Goal: Check status: Check status

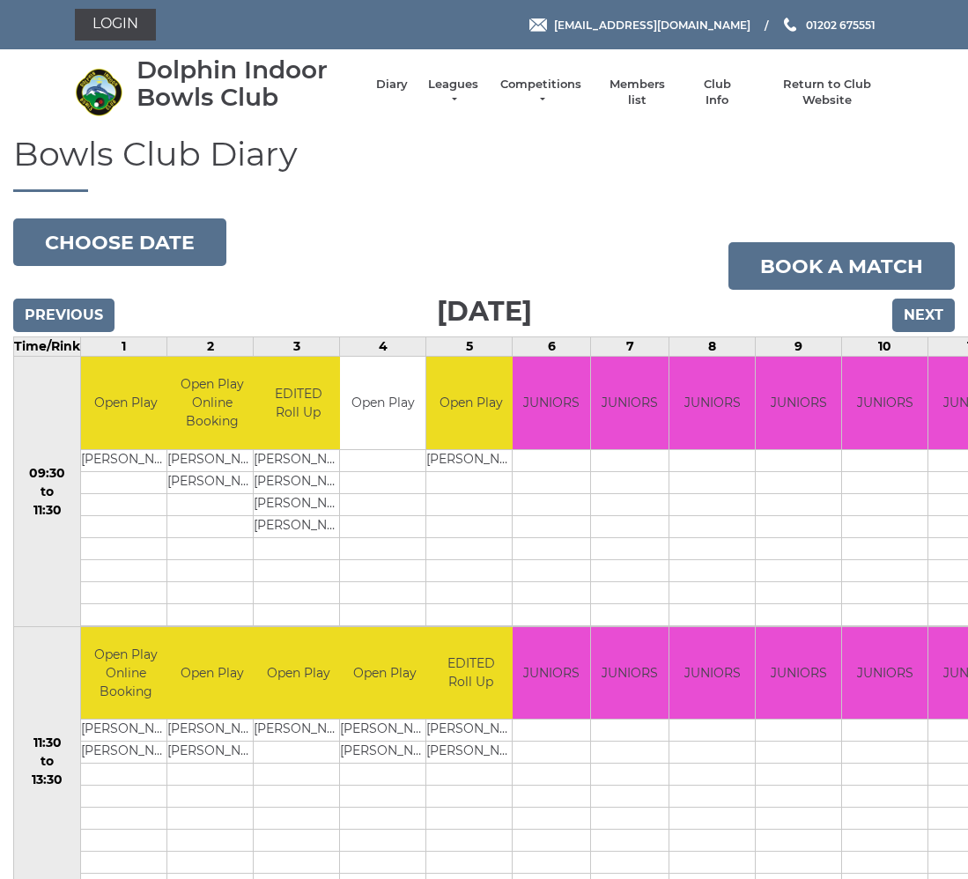
scroll to position [4, 0]
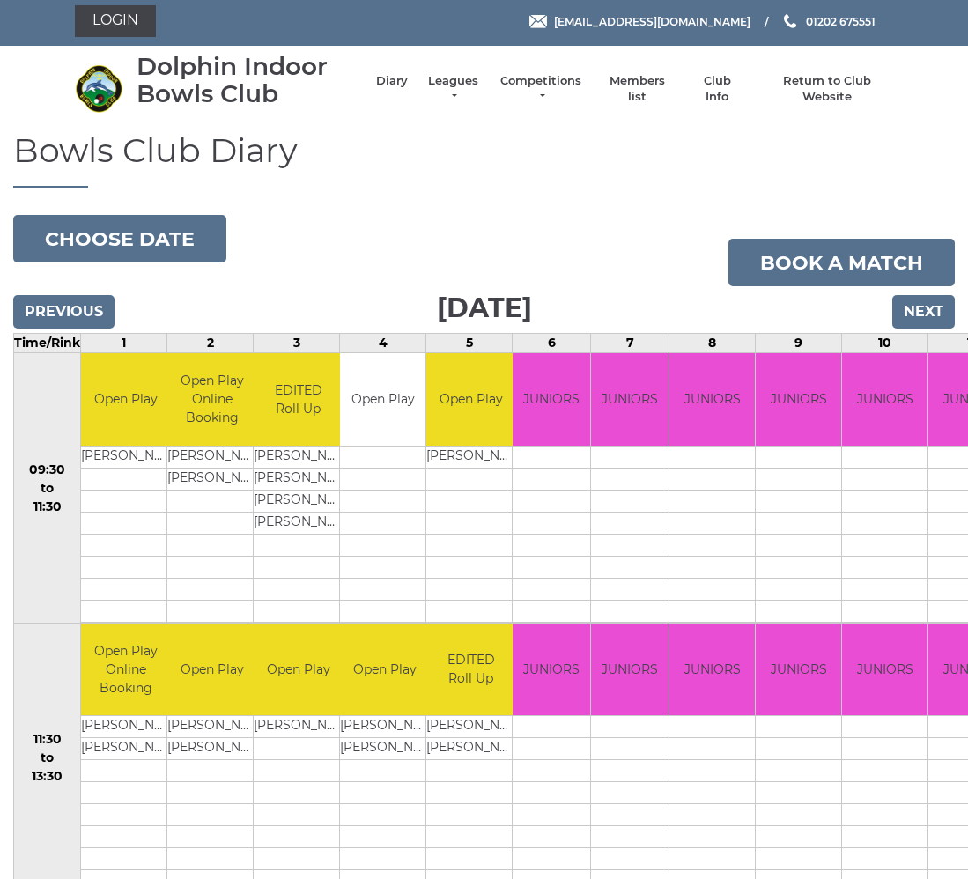
click at [79, 317] on input "Previous" at bounding box center [63, 311] width 101 height 33
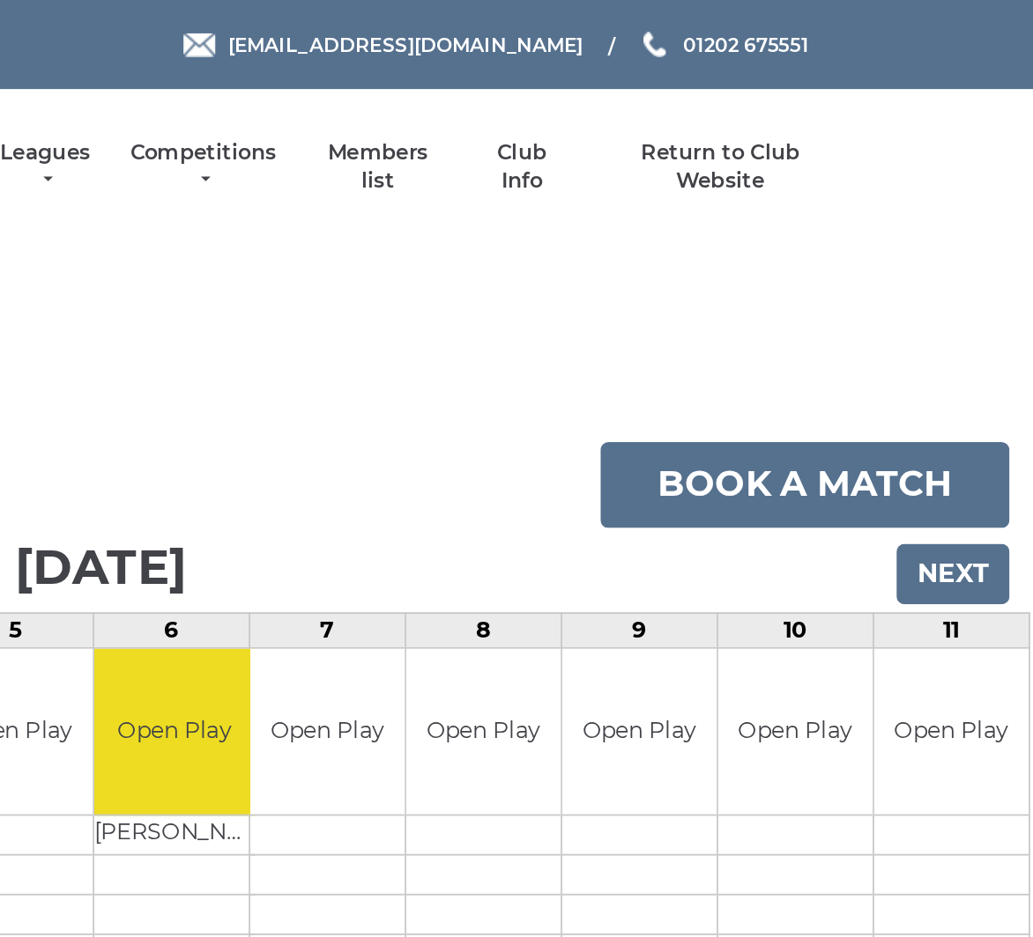
click at [957, 316] on input "Next" at bounding box center [988, 317] width 63 height 33
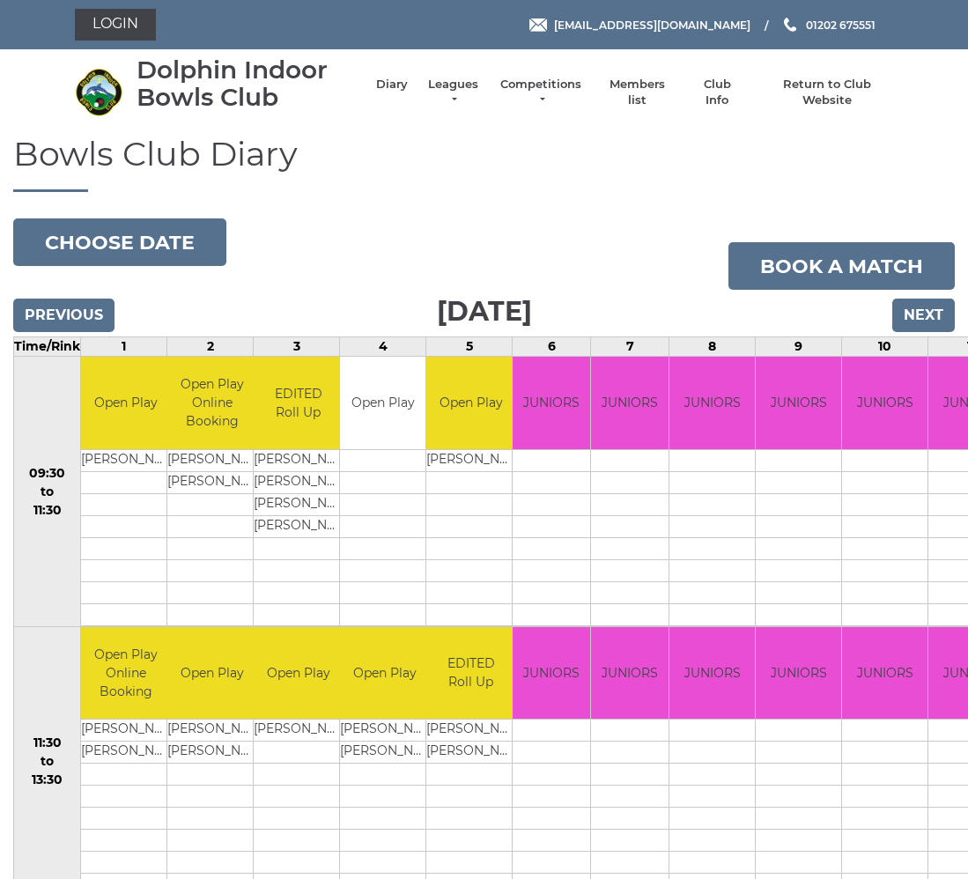
click at [924, 316] on input "Next" at bounding box center [923, 315] width 63 height 33
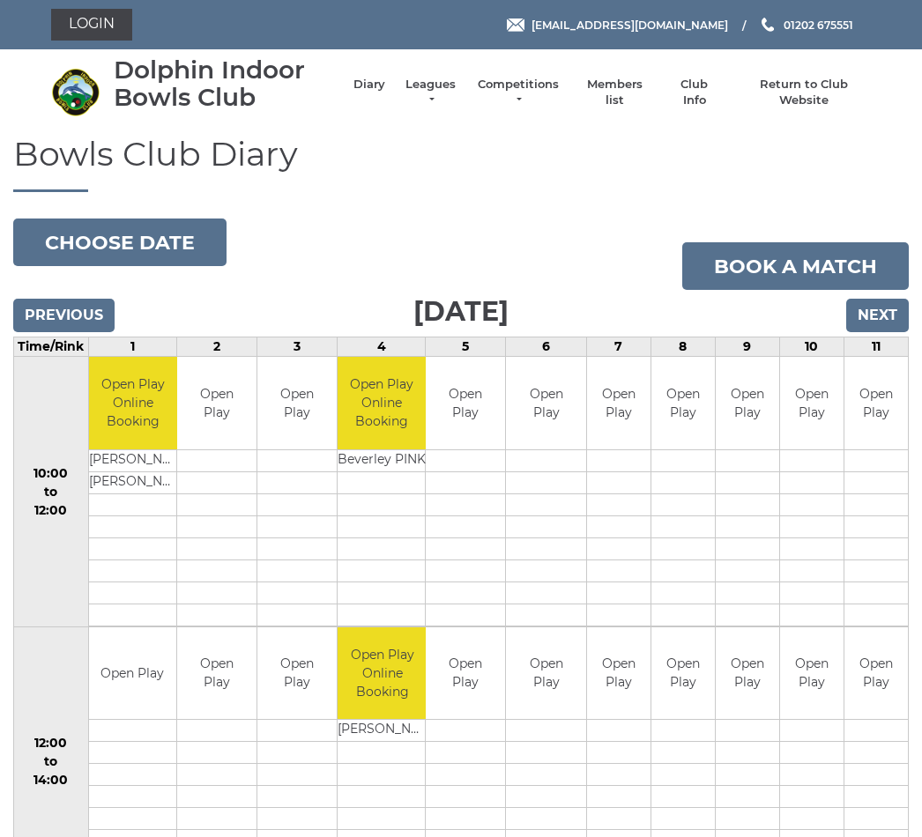
click at [877, 299] on input "Next" at bounding box center [877, 315] width 63 height 33
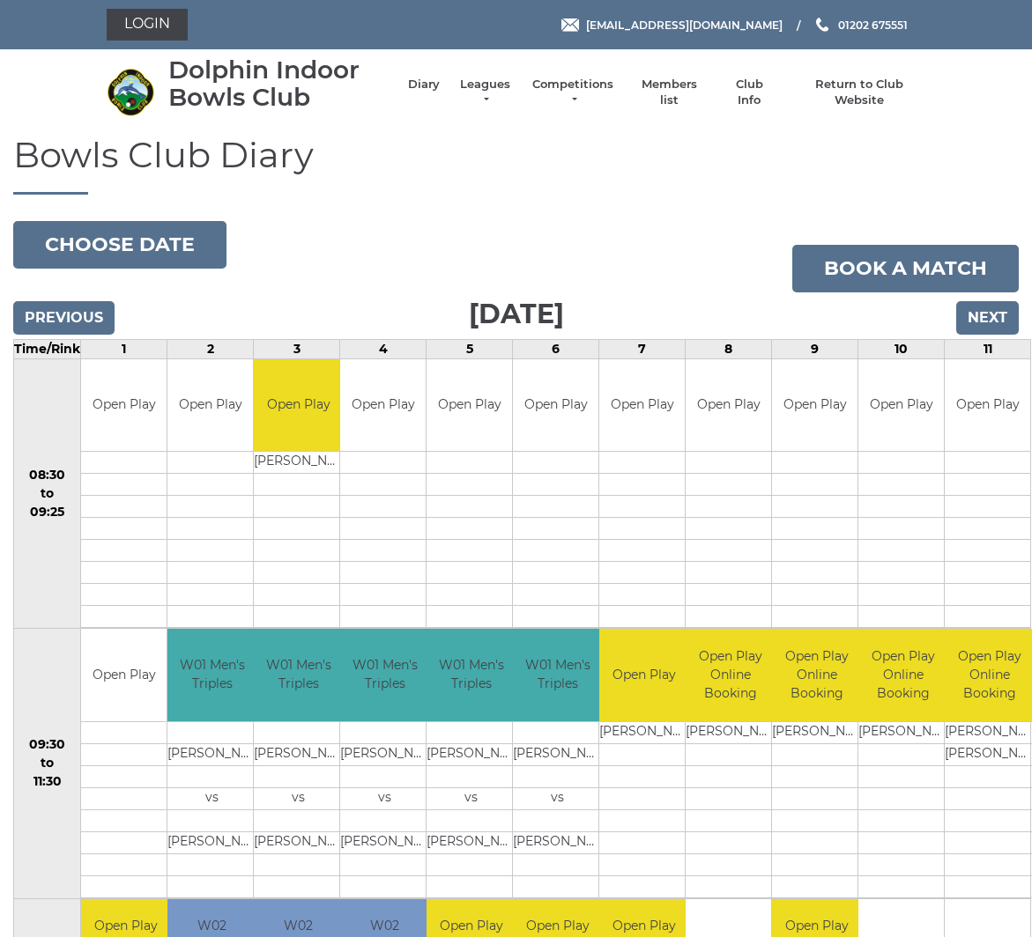
click at [65, 311] on input "Previous" at bounding box center [63, 317] width 101 height 33
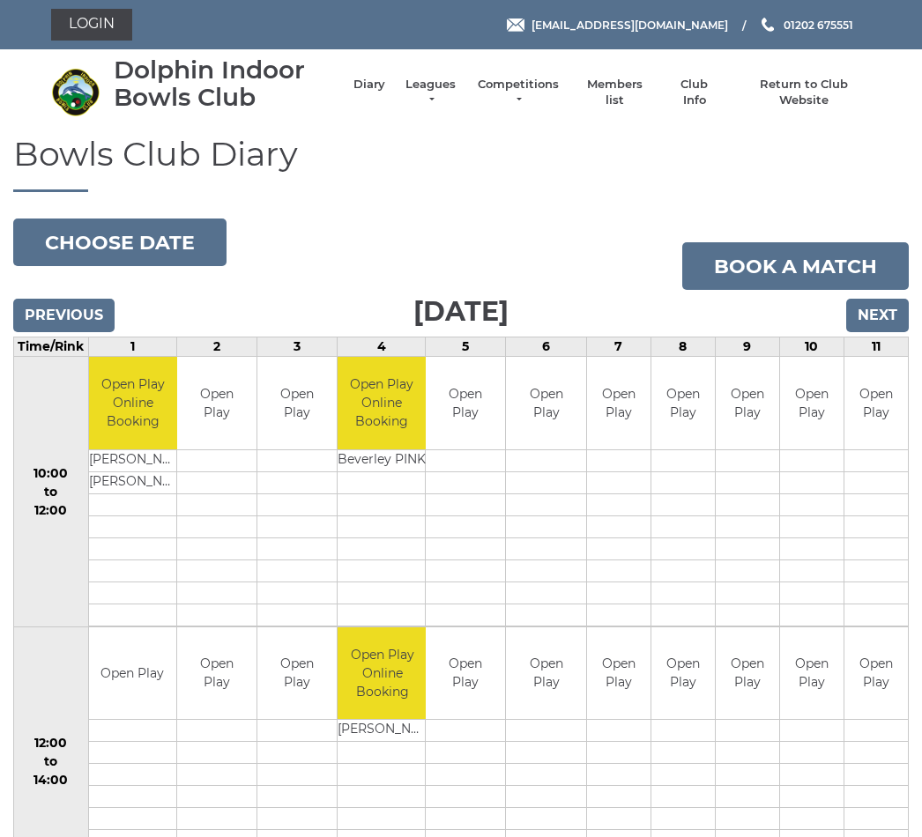
click at [878, 315] on input "Next" at bounding box center [877, 315] width 63 height 33
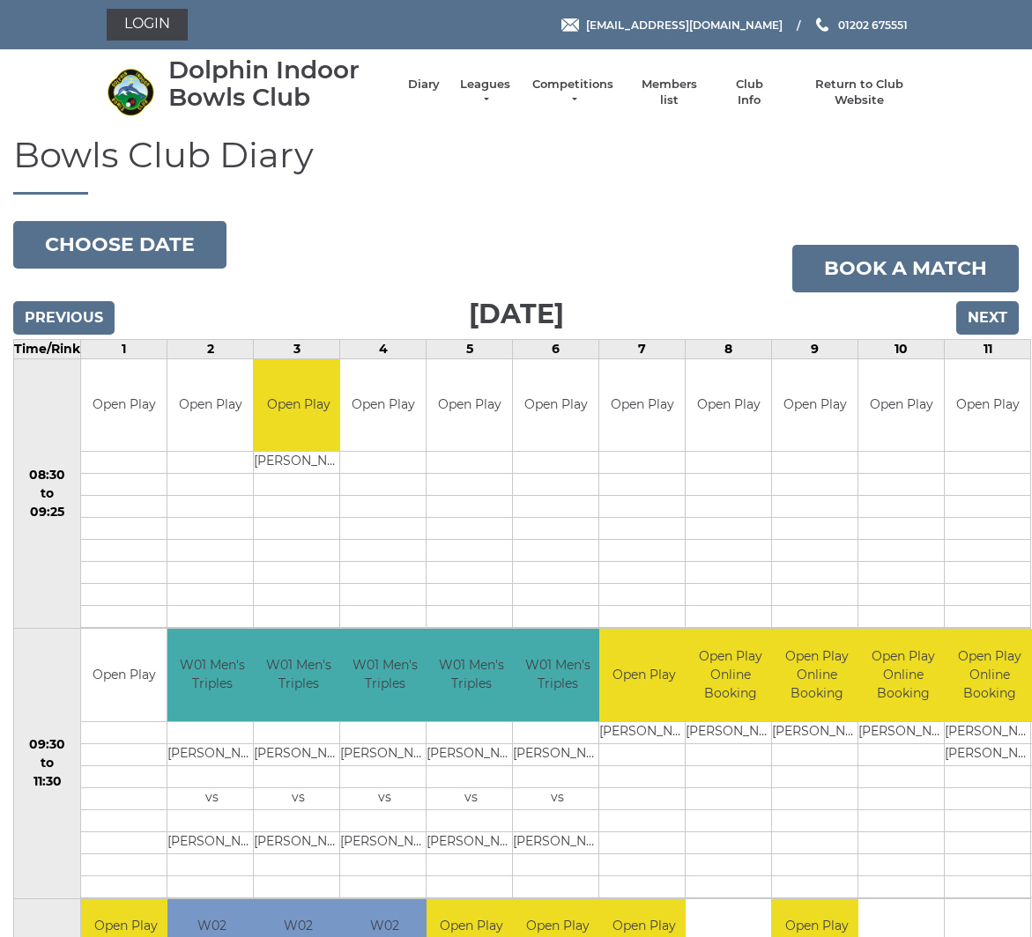
click at [998, 316] on input "Next" at bounding box center [987, 317] width 63 height 33
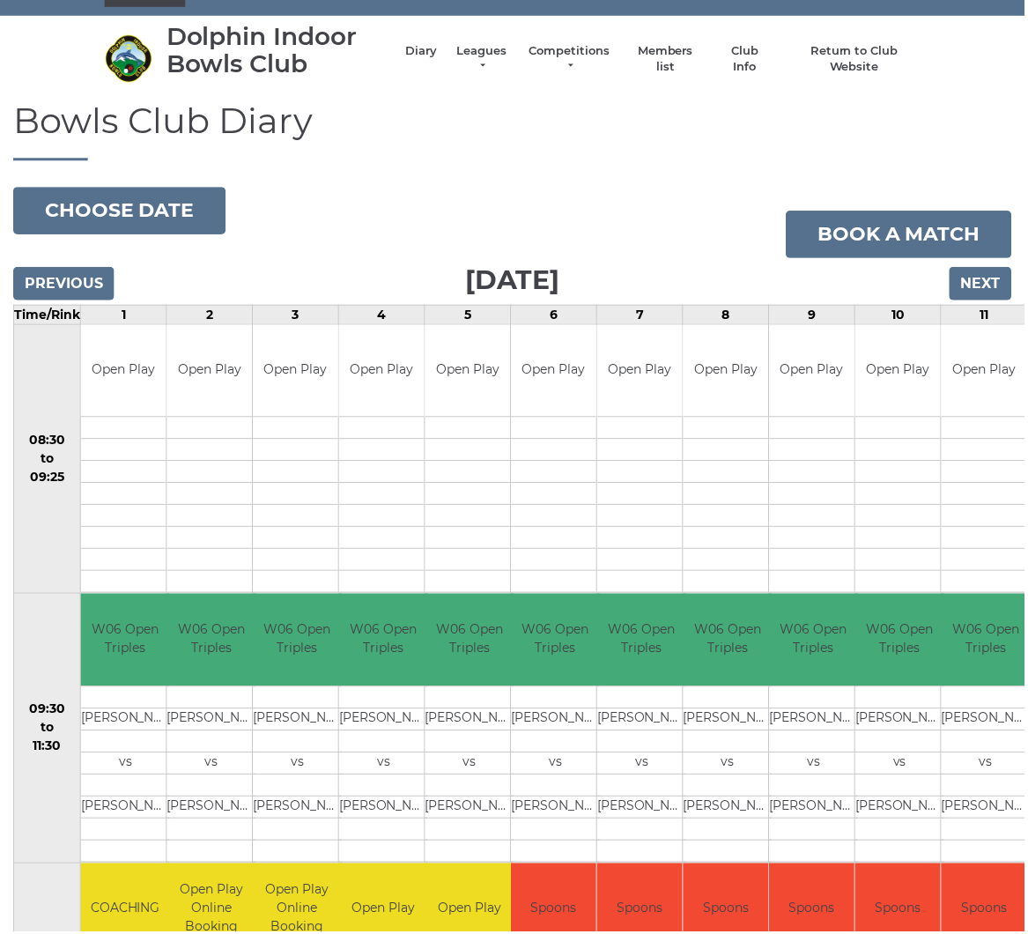
scroll to position [32, 0]
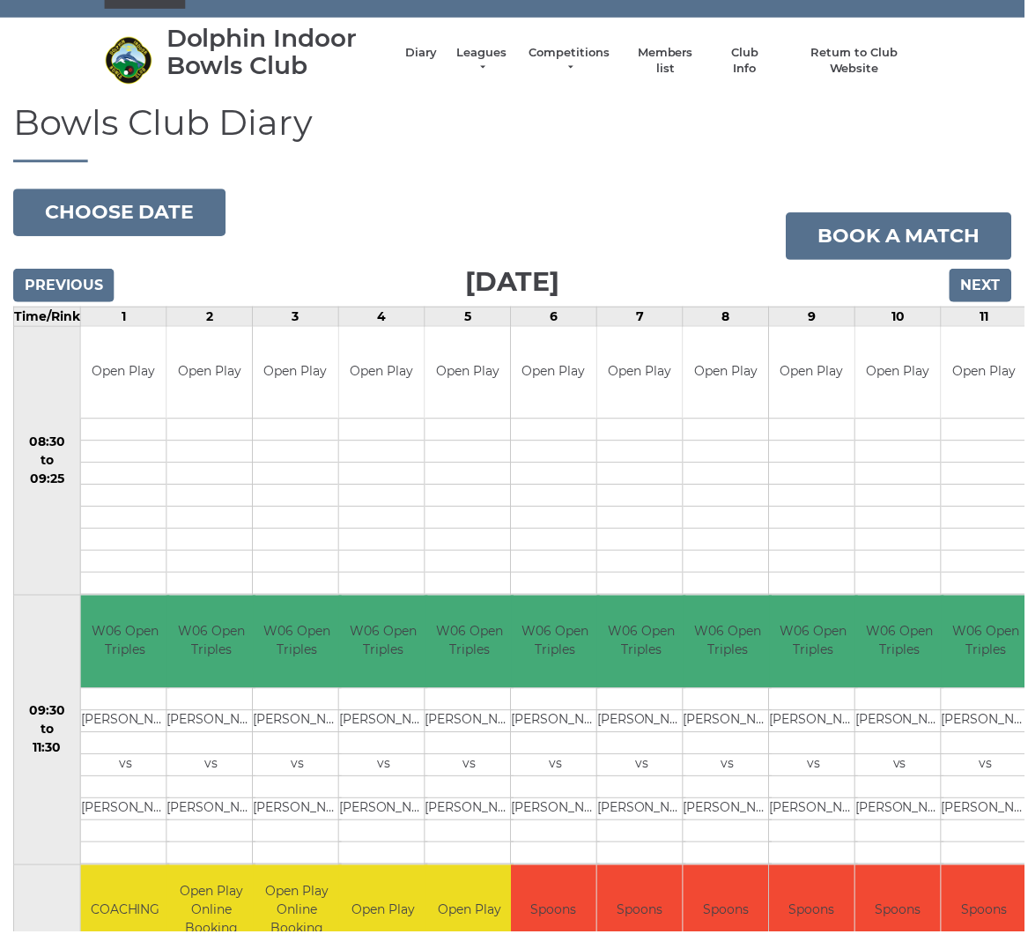
click at [986, 278] on input "Next" at bounding box center [983, 286] width 63 height 33
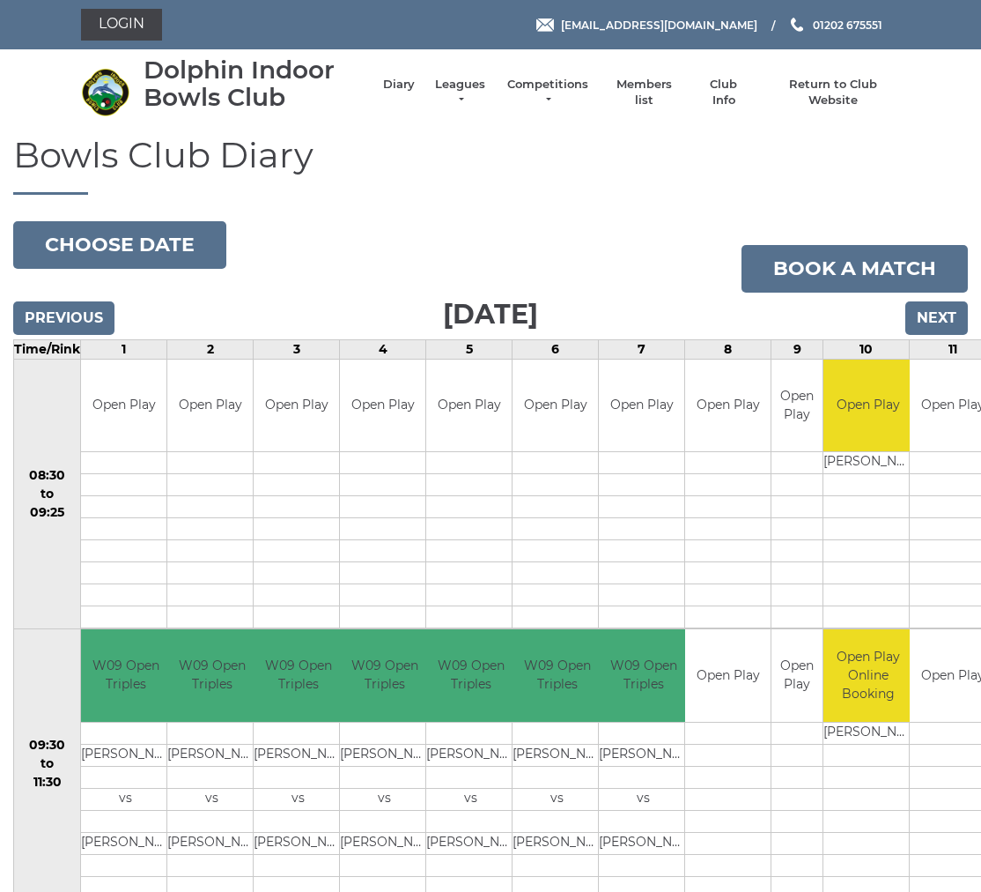
click at [933, 319] on input "Next" at bounding box center [937, 317] width 63 height 33
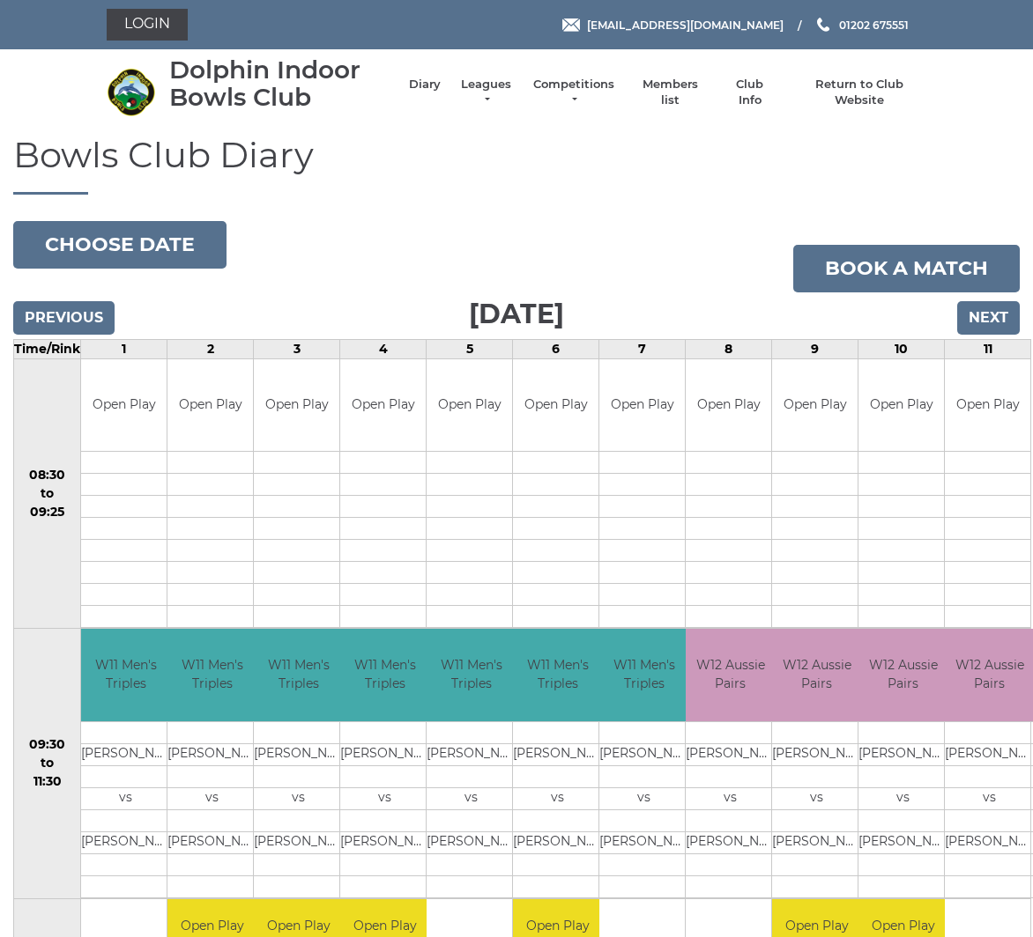
click at [995, 307] on input "Next" at bounding box center [988, 317] width 63 height 33
